Goal: Task Accomplishment & Management: Complete application form

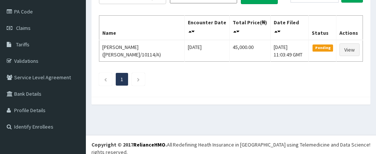
scroll to position [12, 0]
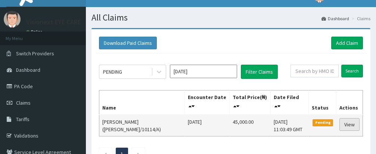
click at [350, 126] on link "View" at bounding box center [350, 124] width 20 height 13
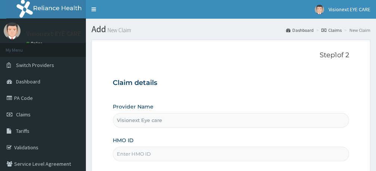
type input "e"
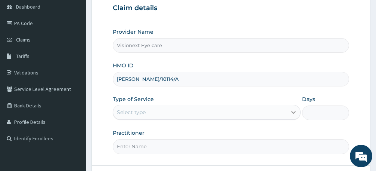
type input "ELI/10114/A"
click at [292, 111] on icon at bounding box center [293, 111] width 7 height 7
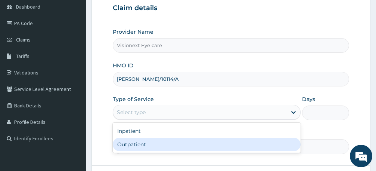
click at [247, 150] on div "Outpatient" at bounding box center [207, 144] width 188 height 13
type input "1"
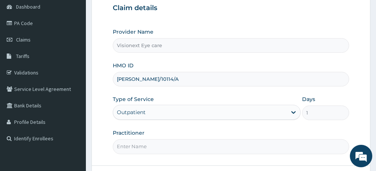
click at [219, 150] on input "Practitioner" at bounding box center [231, 146] width 237 height 15
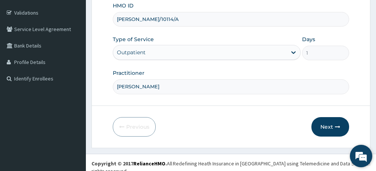
scroll to position [136, 0]
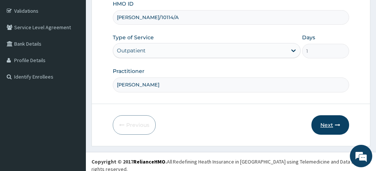
type input "DR OKE OMAS"
click at [336, 125] on icon "button" at bounding box center [337, 124] width 5 height 5
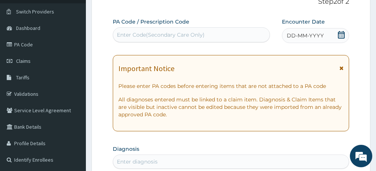
scroll to position [47, 0]
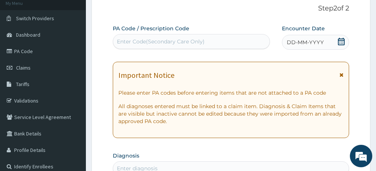
click at [159, 41] on div "Enter Code(Secondary Care Only)" at bounding box center [161, 41] width 88 height 7
paste input "PA/77C8A5"
type input "PA/77C8A5"
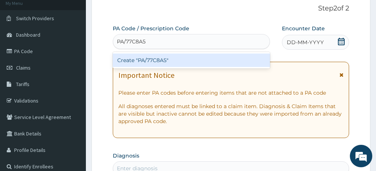
click at [202, 58] on div "Create "PA/77C8A5"" at bounding box center [191, 59] width 157 height 13
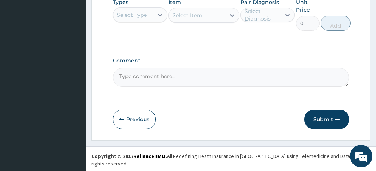
scroll to position [354, 0]
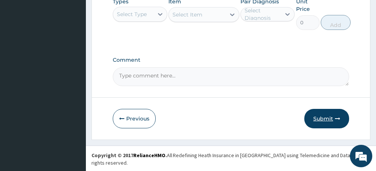
click at [331, 122] on button "Submit" at bounding box center [327, 118] width 45 height 19
